Goal: Find specific page/section: Find specific page/section

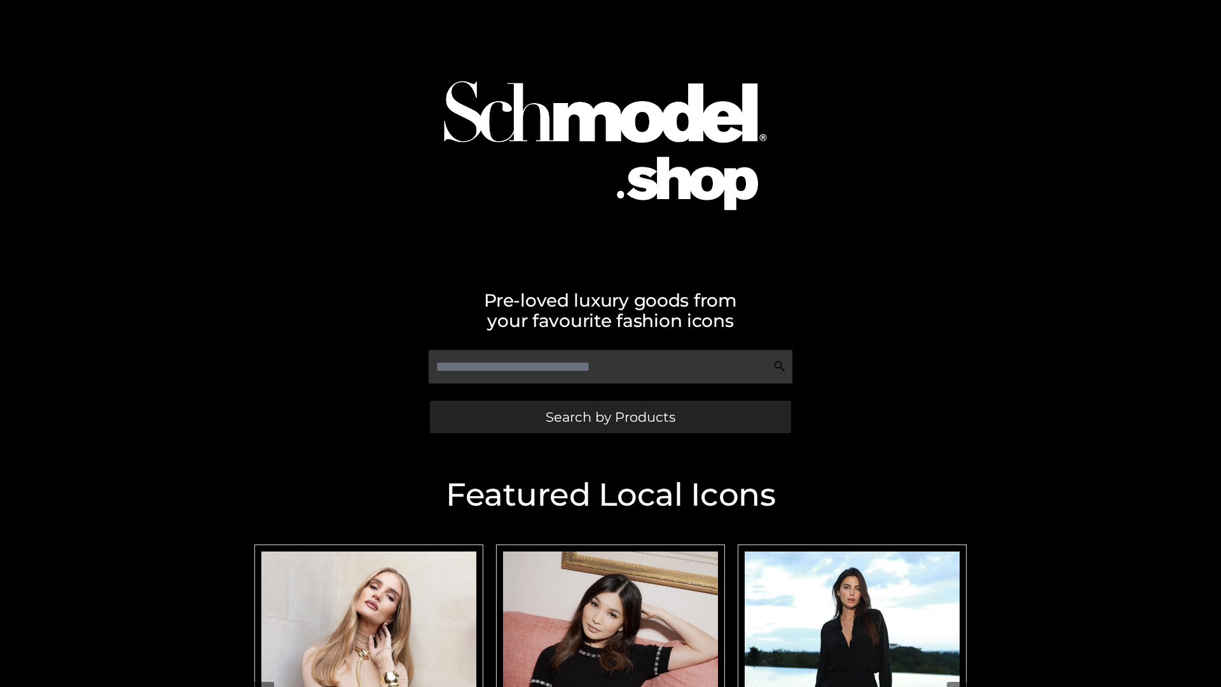
click at [610, 417] on span "Search by Products" at bounding box center [611, 416] width 130 height 13
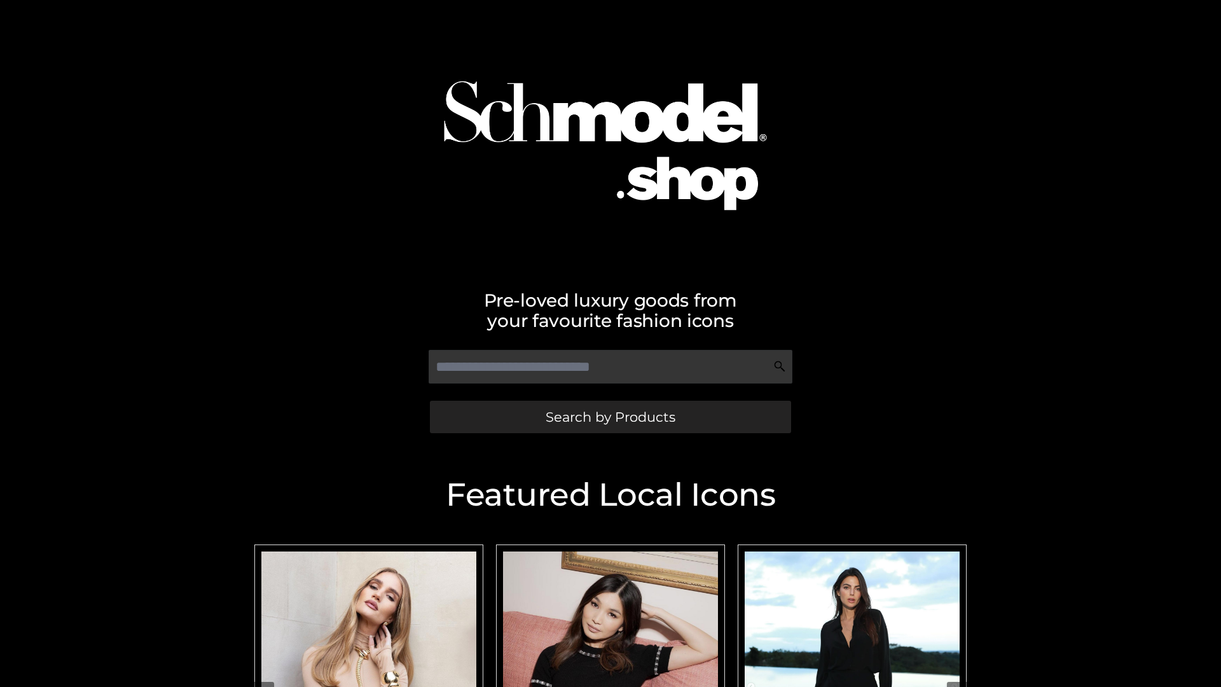
click at [610, 417] on span "Search by Products" at bounding box center [611, 416] width 130 height 13
